Goal: Task Accomplishment & Management: Complete application form

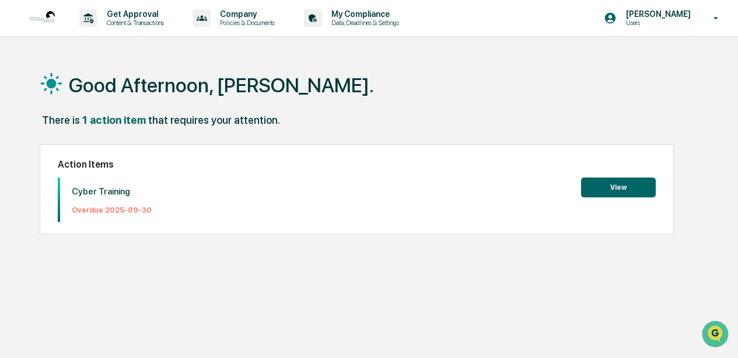
click at [626, 184] on button "View" at bounding box center [618, 187] width 75 height 20
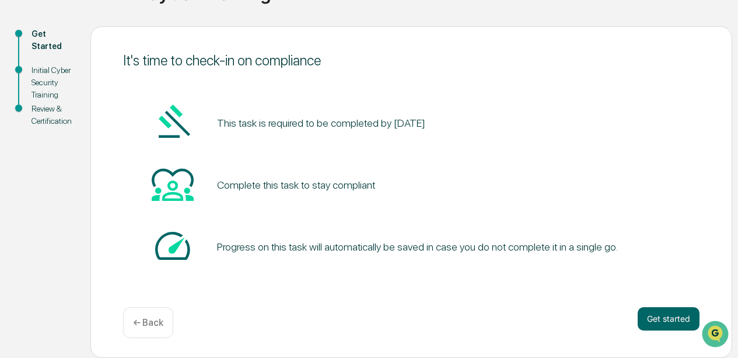
scroll to position [113, 0]
click at [657, 320] on button "Get started" at bounding box center [668, 318] width 62 height 23
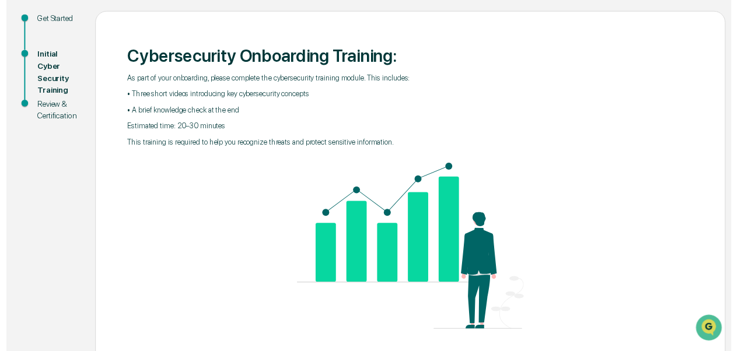
scroll to position [178, 0]
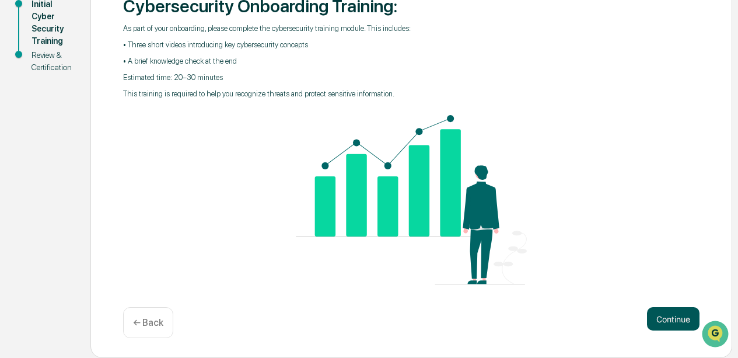
click at [665, 314] on button "Continue" at bounding box center [673, 318] width 52 height 23
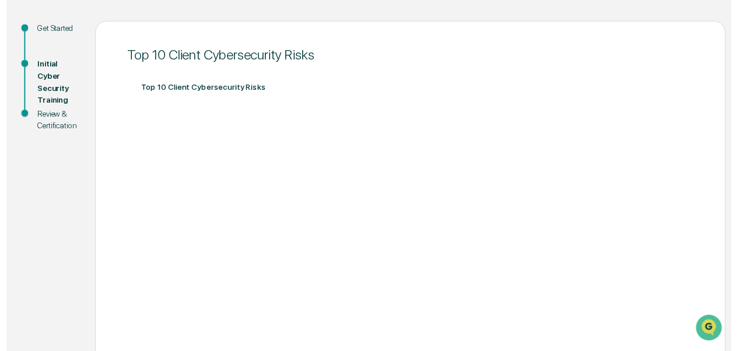
scroll to position [242, 0]
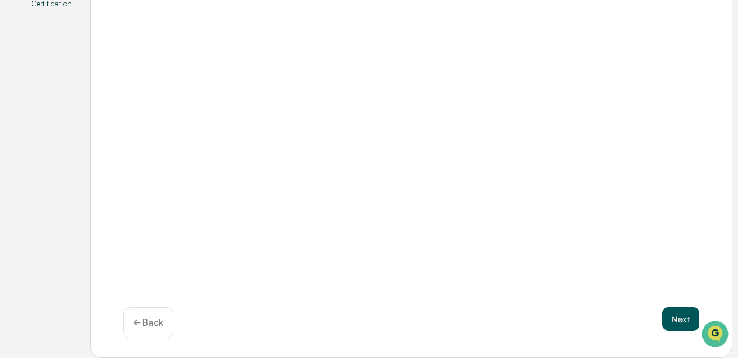
click at [685, 318] on button "Next" at bounding box center [680, 318] width 37 height 23
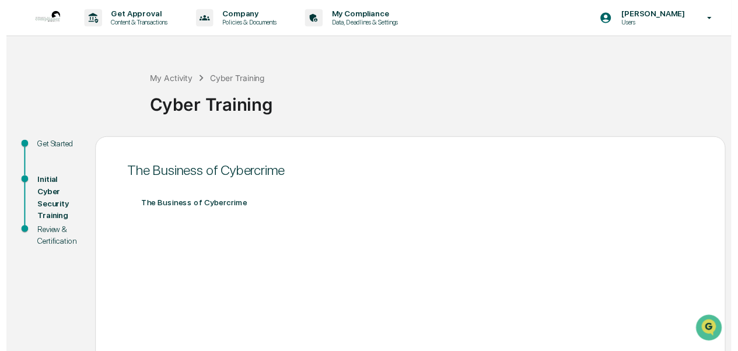
scroll to position [221, 0]
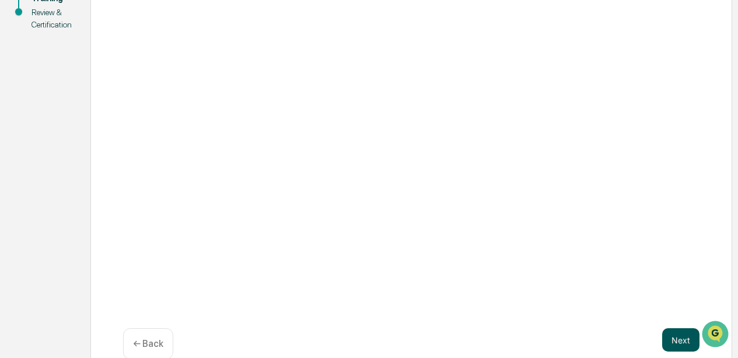
click at [674, 341] on button "Next" at bounding box center [680, 339] width 37 height 23
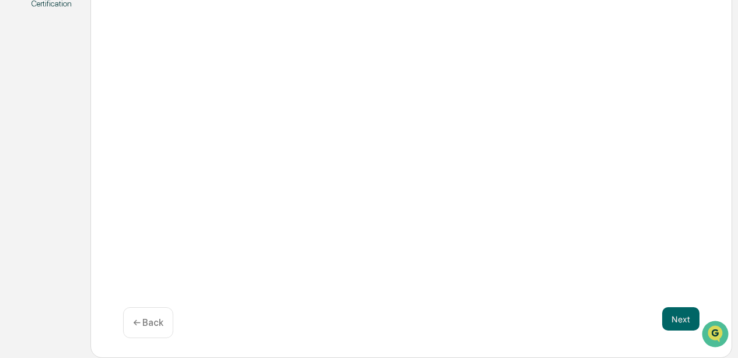
scroll to position [0, 0]
click at [684, 322] on button "Next" at bounding box center [680, 318] width 37 height 23
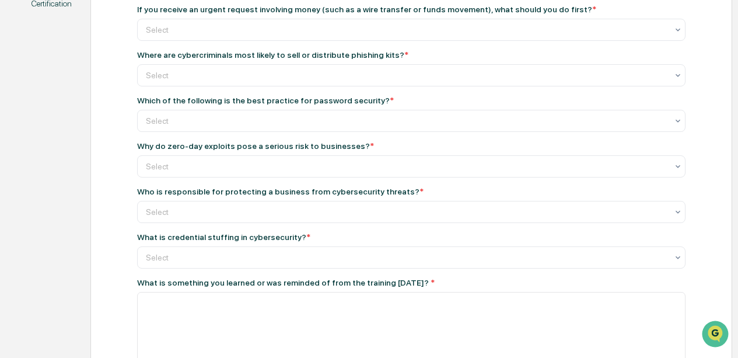
scroll to position [108, 0]
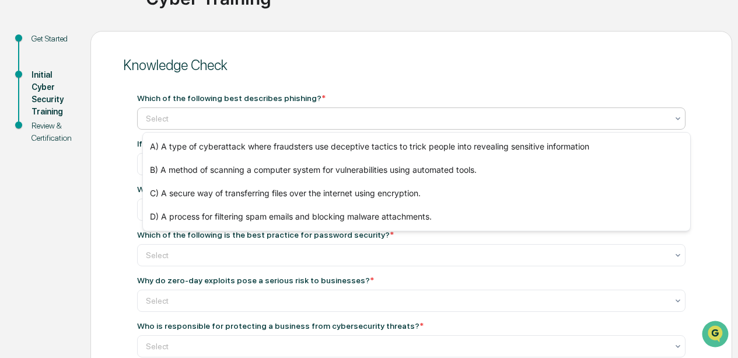
click at [187, 119] on div at bounding box center [406, 119] width 521 height 12
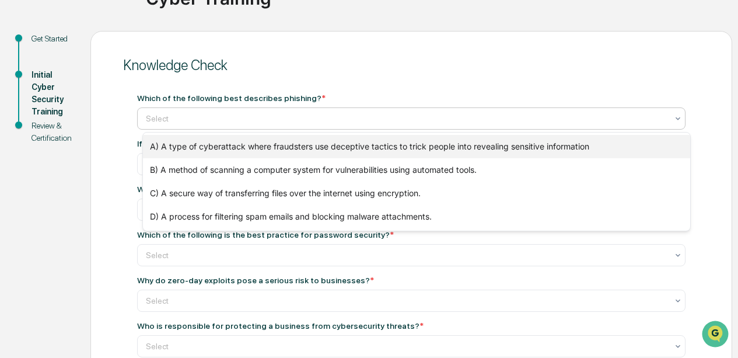
click at [517, 156] on div "A) A type of cyberattack where fraudsters use deceptive tactics to trick people…" at bounding box center [416, 146] width 547 height 23
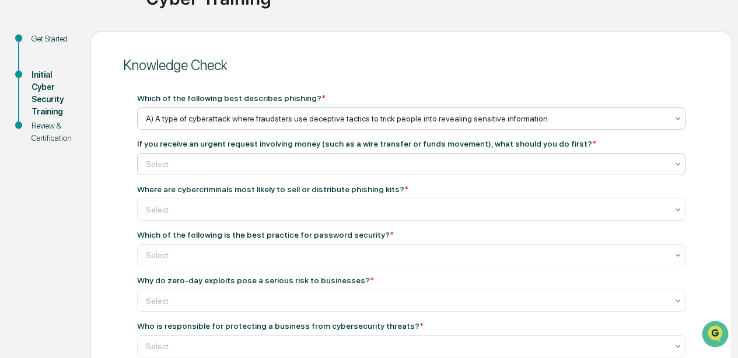
click at [431, 170] on div "Select" at bounding box center [406, 164] width 533 height 16
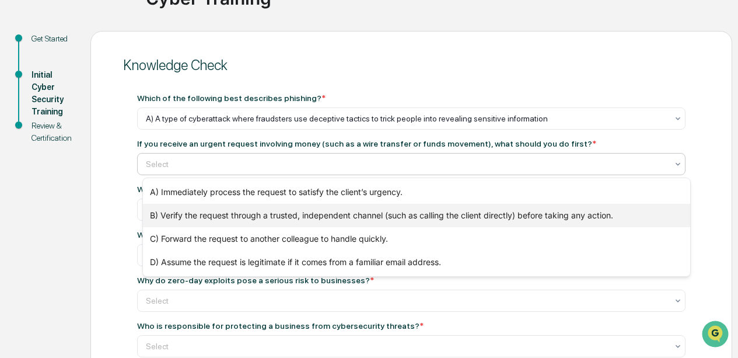
click at [414, 215] on div "B) Verify the request through a trusted, independent channel (such as calling t…" at bounding box center [416, 215] width 547 height 23
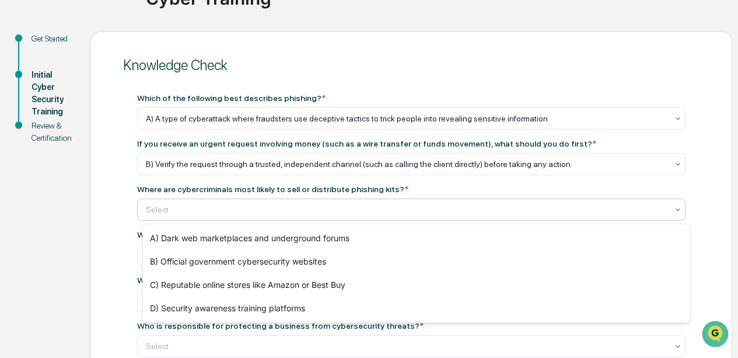
click at [351, 209] on div at bounding box center [406, 210] width 521 height 12
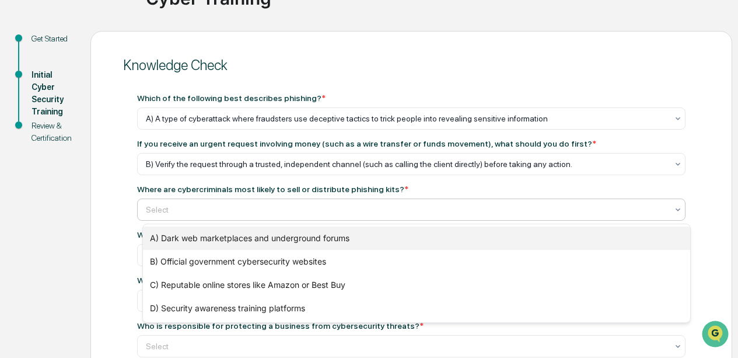
click at [332, 236] on div "A) Dark web marketplaces and underground forums" at bounding box center [416, 237] width 547 height 23
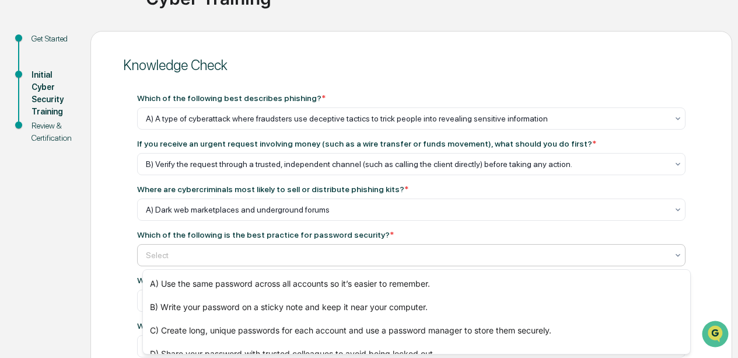
click at [209, 259] on div at bounding box center [406, 255] width 521 height 12
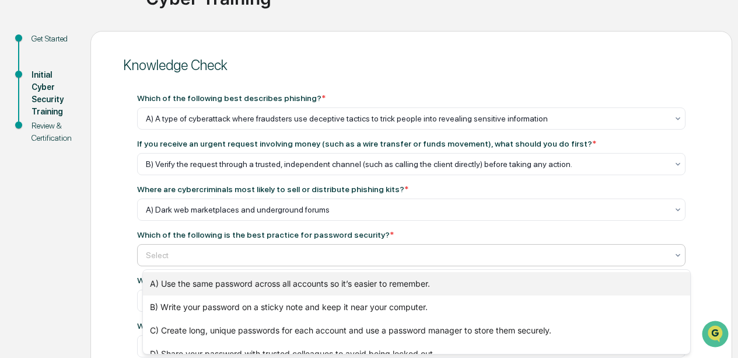
scroll to position [14, 0]
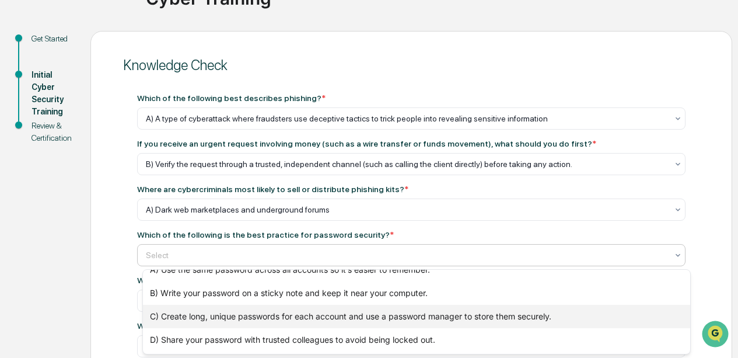
click at [523, 321] on div "C) Create long, unique passwords for each account and use a password manager to…" at bounding box center [416, 315] width 547 height 23
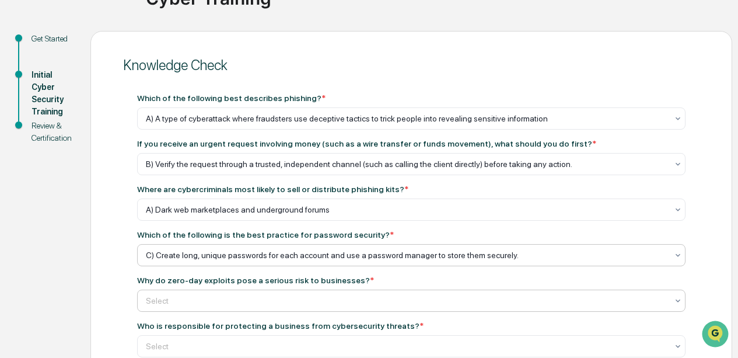
click at [271, 301] on div at bounding box center [406, 301] width 521 height 12
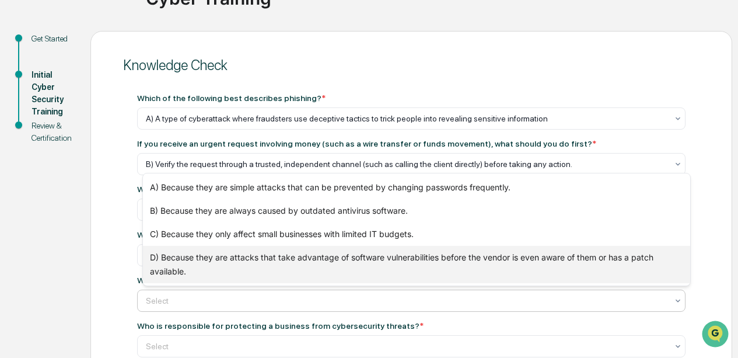
click at [275, 263] on div "D) Because they are attacks that take advantage of software vulnerabilities bef…" at bounding box center [416, 264] width 547 height 37
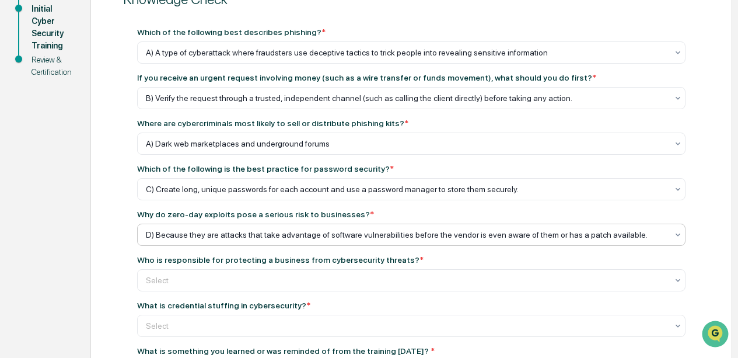
scroll to position [219, 0]
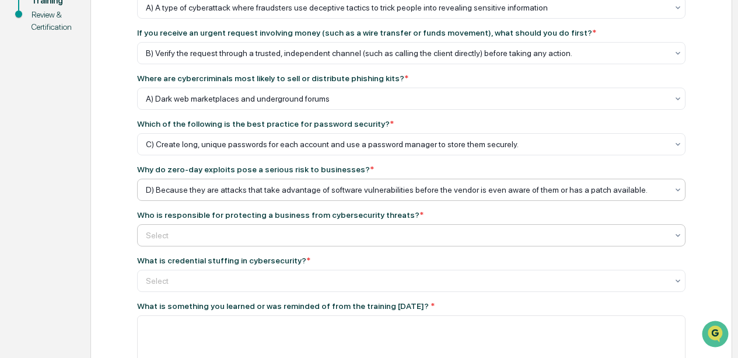
click at [181, 240] on div at bounding box center [406, 235] width 521 height 12
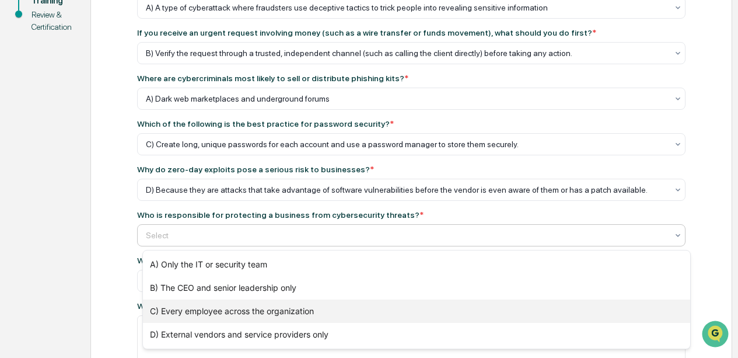
click at [201, 314] on div "C) Every employee across the organization" at bounding box center [416, 310] width 547 height 23
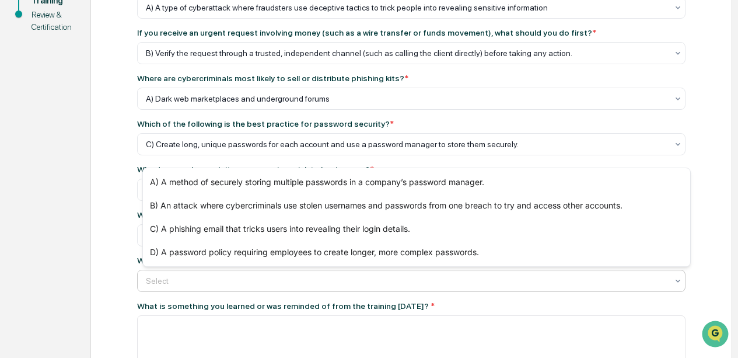
click at [215, 284] on div at bounding box center [406, 281] width 521 height 12
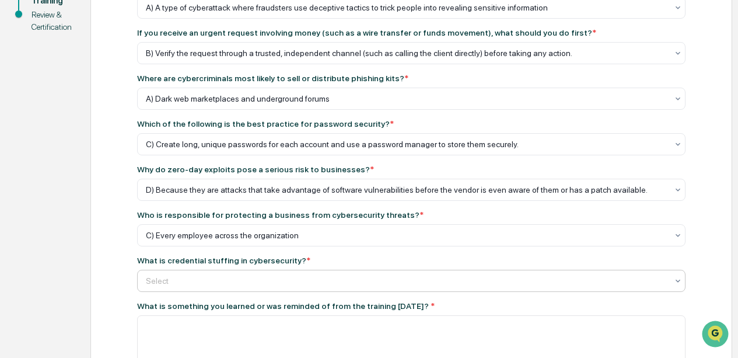
click at [384, 276] on div at bounding box center [406, 281] width 521 height 12
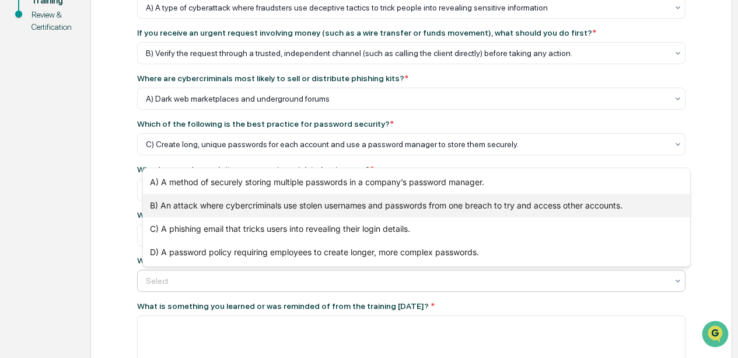
click at [264, 201] on div "B) An attack where cybercriminals use stolen usernames and passwords from one b…" at bounding box center [416, 205] width 547 height 23
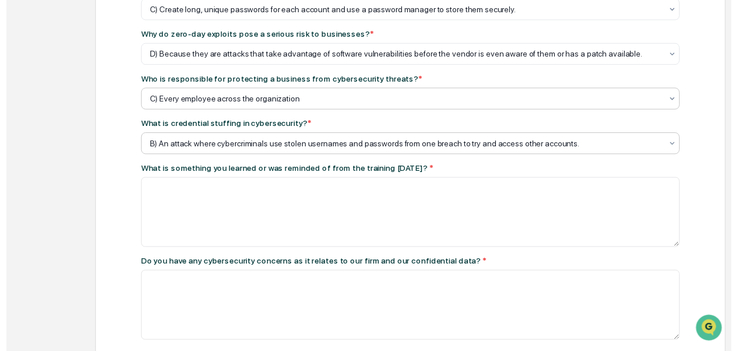
scroll to position [414, 0]
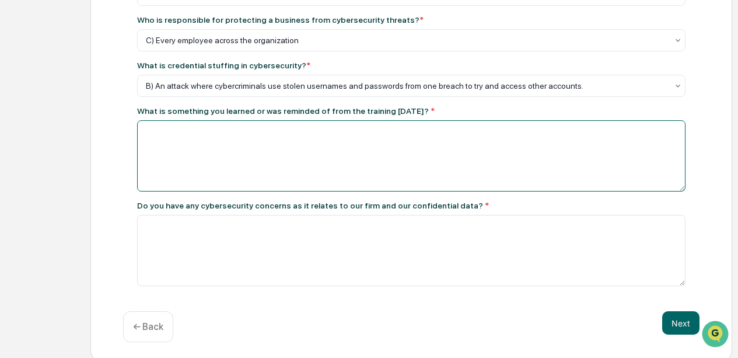
click at [205, 146] on textarea at bounding box center [411, 155] width 548 height 71
type textarea "**********"
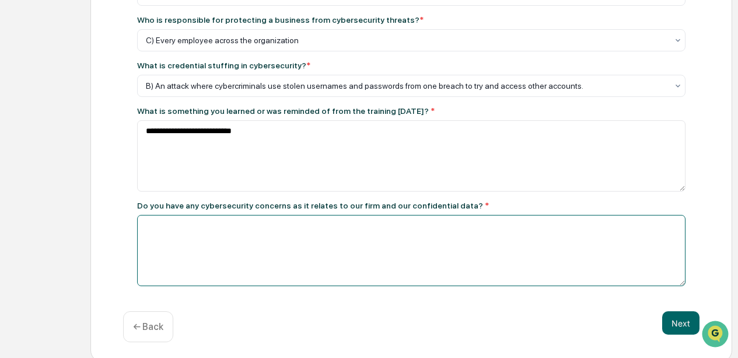
click at [230, 261] on textarea at bounding box center [411, 250] width 548 height 71
type textarea "*"
type textarea "**********"
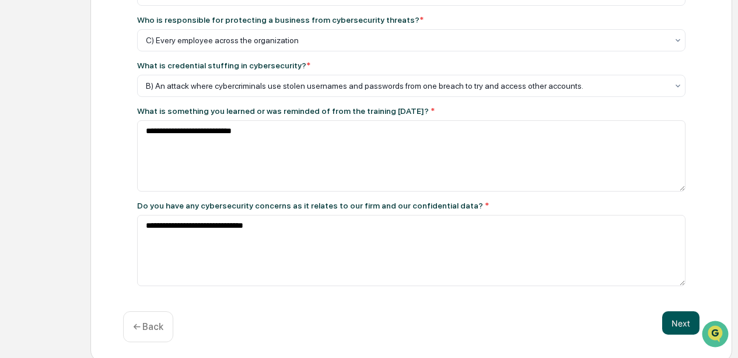
click at [680, 334] on button "Next" at bounding box center [680, 322] width 37 height 23
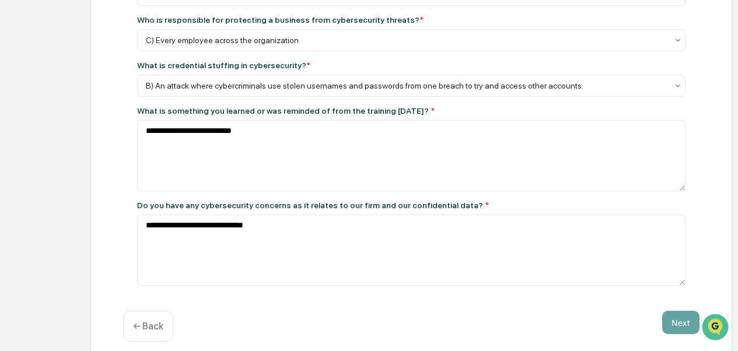
scroll to position [156, 0]
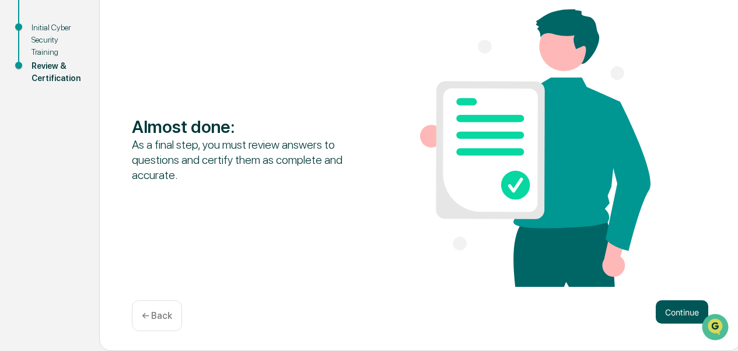
click at [663, 315] on button "Continue" at bounding box center [682, 311] width 52 height 23
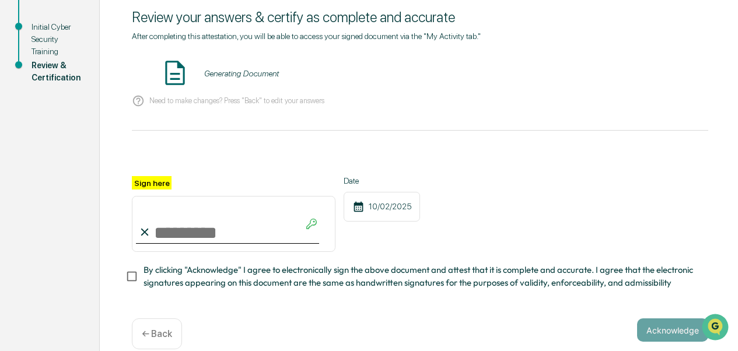
click at [153, 184] on label "Sign here" at bounding box center [152, 182] width 40 height 13
click at [153, 196] on input "Sign here" at bounding box center [234, 224] width 204 height 56
drag, startPoint x: 145, startPoint y: 214, endPoint x: 150, endPoint y: 238, distance: 24.5
click at [150, 240] on input "Sign here" at bounding box center [234, 224] width 204 height 56
click at [153, 225] on input "Sign here" at bounding box center [234, 224] width 204 height 56
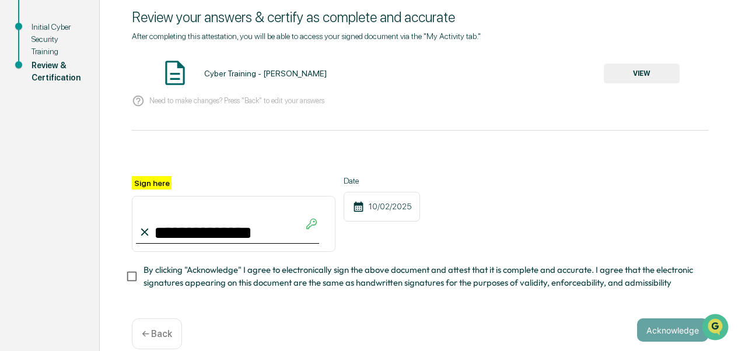
type input "**********"
click at [660, 341] on div "Acknowledge ← Back" at bounding box center [420, 333] width 576 height 31
click at [662, 334] on button "Acknowledge" at bounding box center [672, 329] width 71 height 23
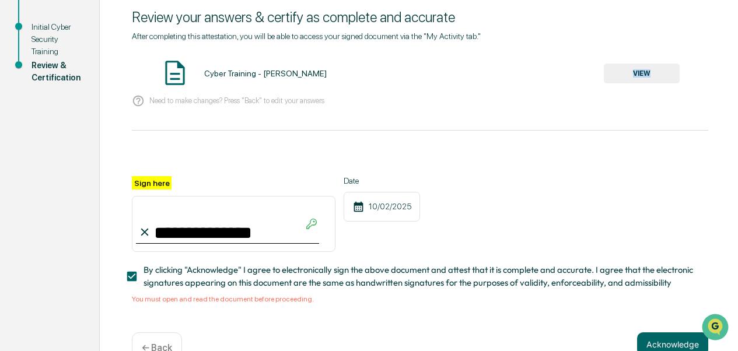
drag, startPoint x: 671, startPoint y: 60, endPoint x: 664, endPoint y: 73, distance: 14.6
click at [664, 73] on div "Cyber Training - [PERSON_NAME] VIEW" at bounding box center [420, 73] width 576 height 31
click at [664, 73] on button "VIEW" at bounding box center [642, 74] width 76 height 20
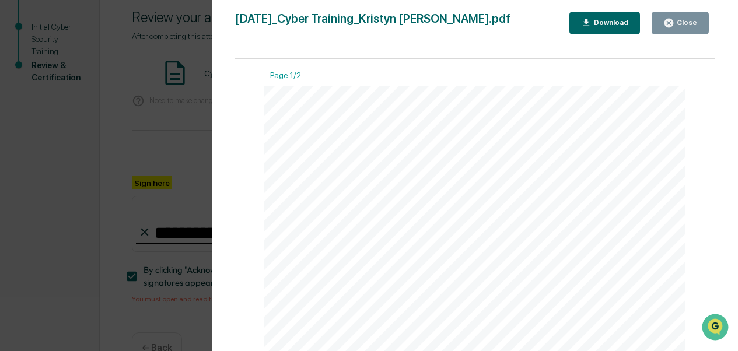
click at [680, 31] on button "Close" at bounding box center [679, 23] width 57 height 23
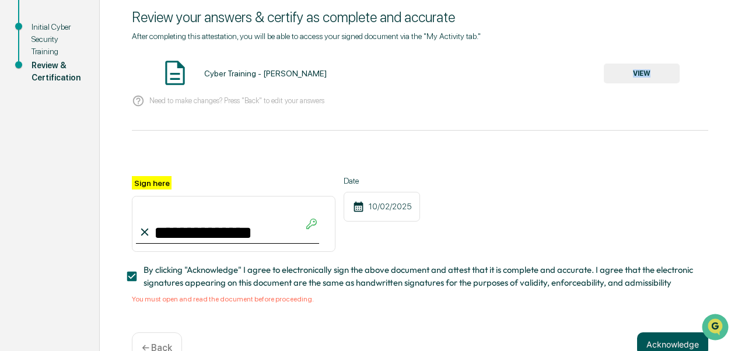
click at [668, 342] on button "Acknowledge" at bounding box center [672, 343] width 71 height 23
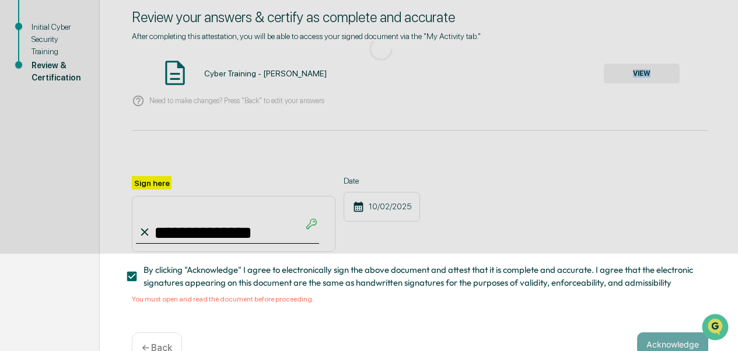
scroll to position [119, 0]
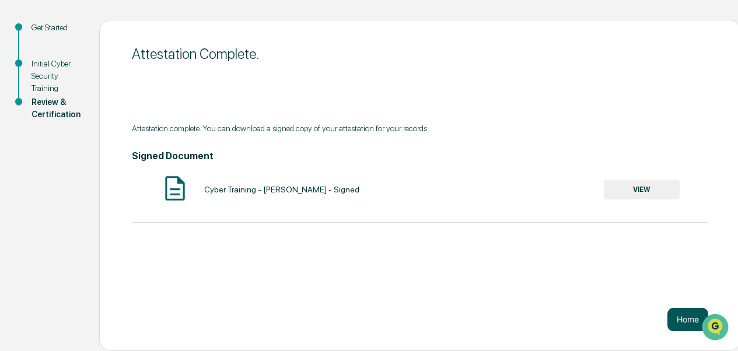
click at [690, 323] on button "Home" at bounding box center [687, 319] width 41 height 23
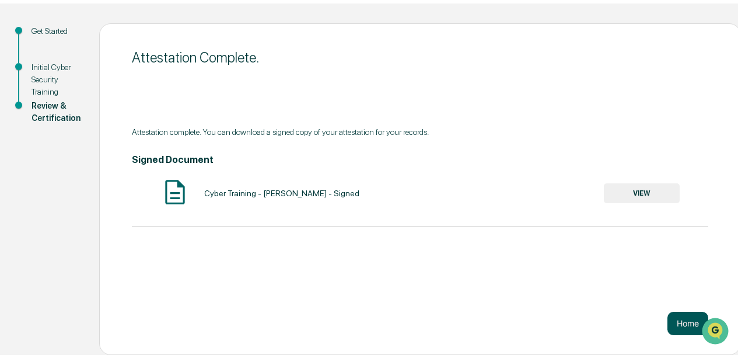
scroll to position [55, 0]
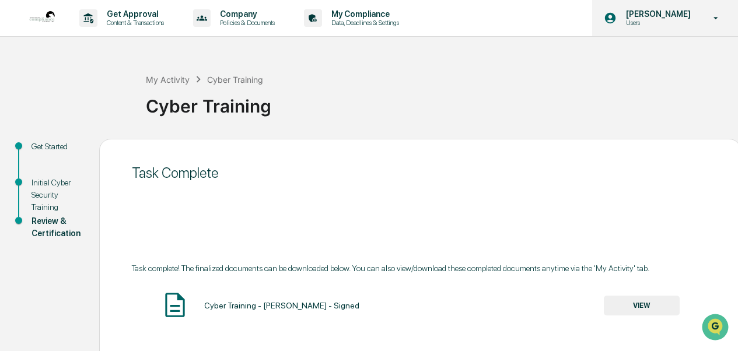
click at [684, 17] on p "[PERSON_NAME]" at bounding box center [656, 13] width 80 height 9
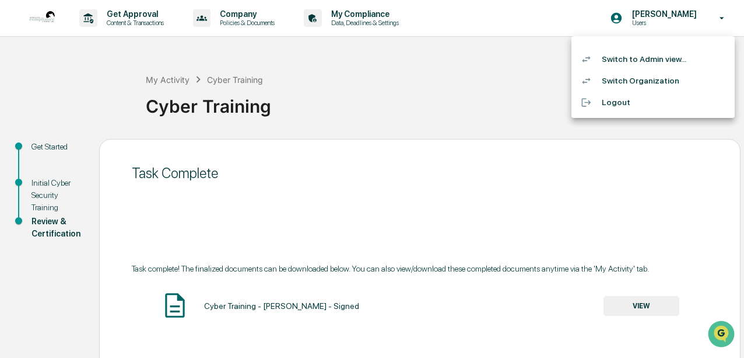
click at [671, 58] on li "Switch to Admin view..." at bounding box center [653, 59] width 163 height 22
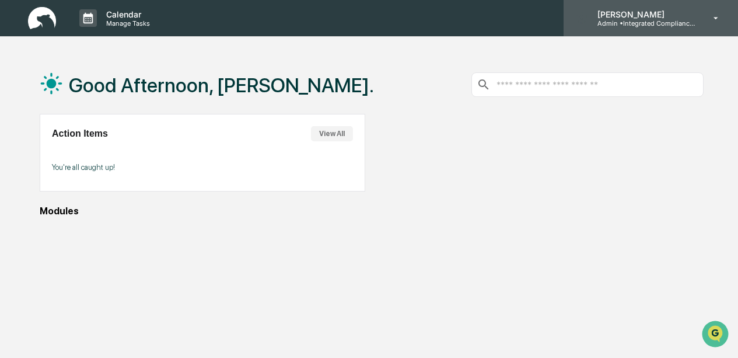
click at [647, 17] on p "[PERSON_NAME]" at bounding box center [642, 14] width 108 height 10
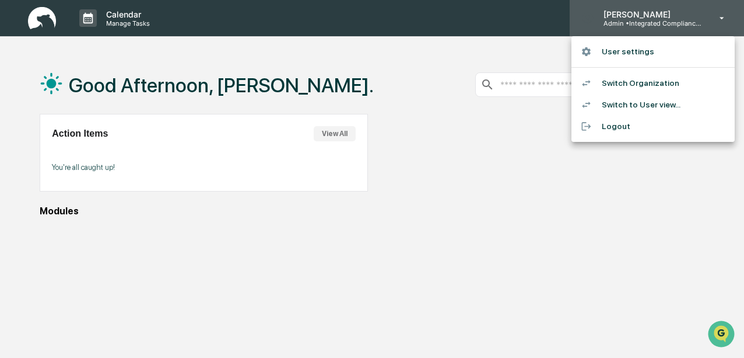
click at [647, 17] on div at bounding box center [372, 179] width 744 height 358
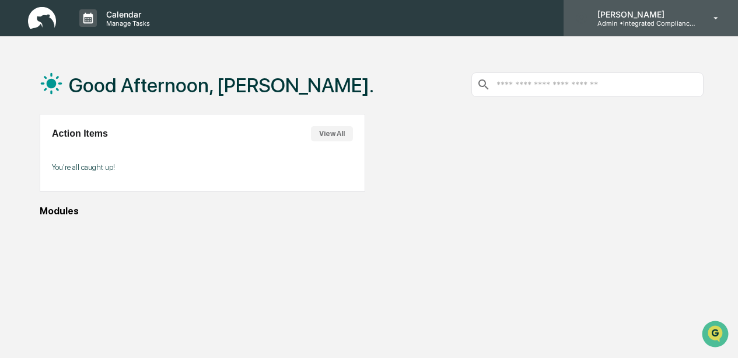
click at [649, 13] on p "[PERSON_NAME]" at bounding box center [642, 14] width 108 height 10
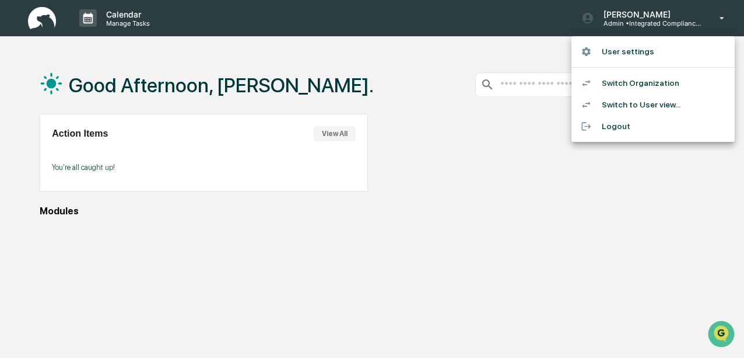
click at [486, 203] on div at bounding box center [372, 179] width 744 height 358
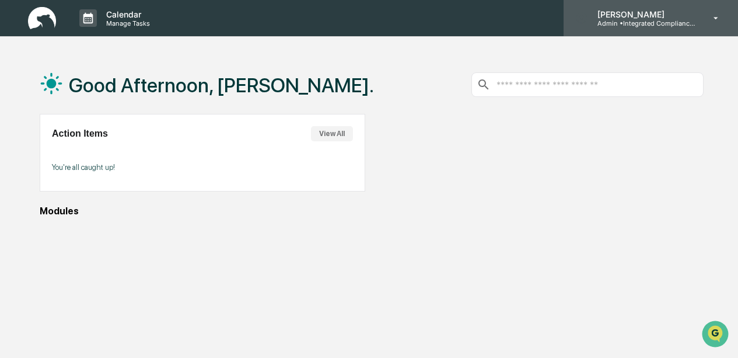
click at [644, 27] on div "[PERSON_NAME] Admin • Integrated Compliance Advisors - Consultants" at bounding box center [650, 18] width 174 height 36
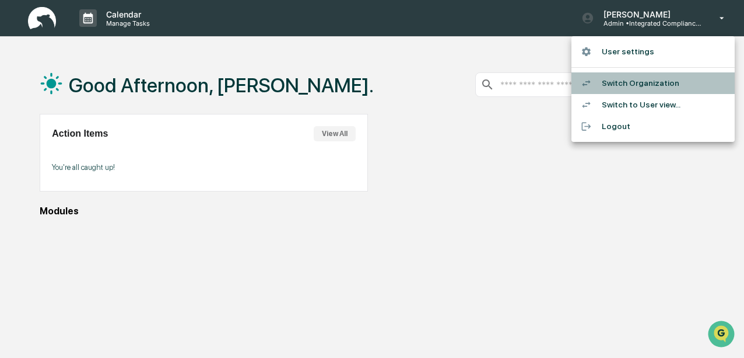
click at [681, 83] on li "Switch Organization" at bounding box center [653, 83] width 163 height 22
